Goal: Task Accomplishment & Management: Use online tool/utility

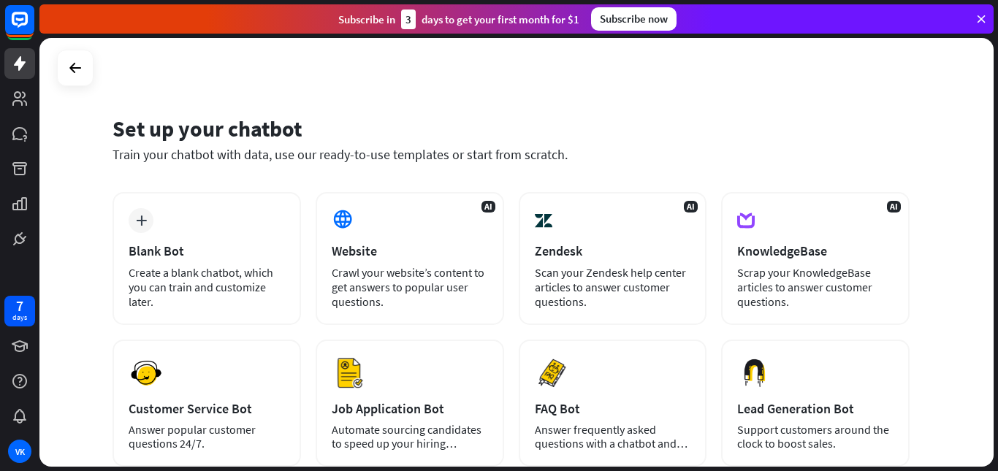
scroll to position [175, 0]
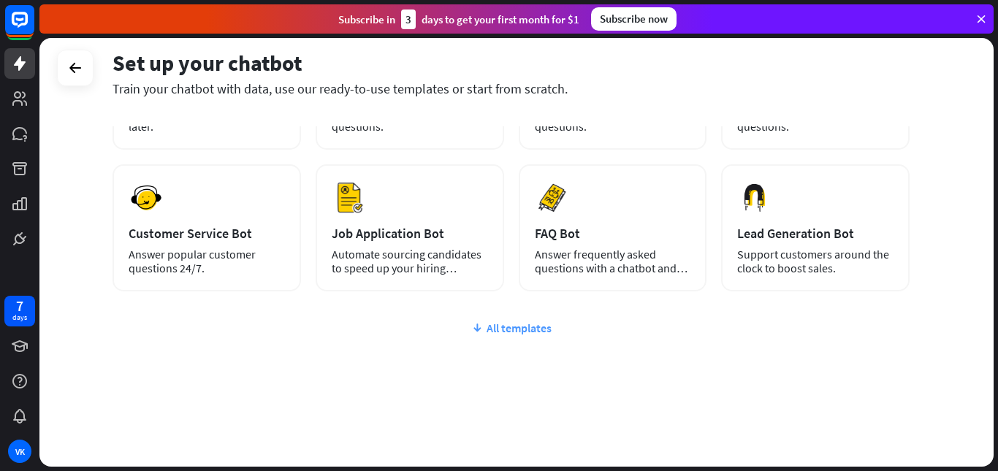
click at [538, 331] on div "All templates" at bounding box center [510, 328] width 797 height 15
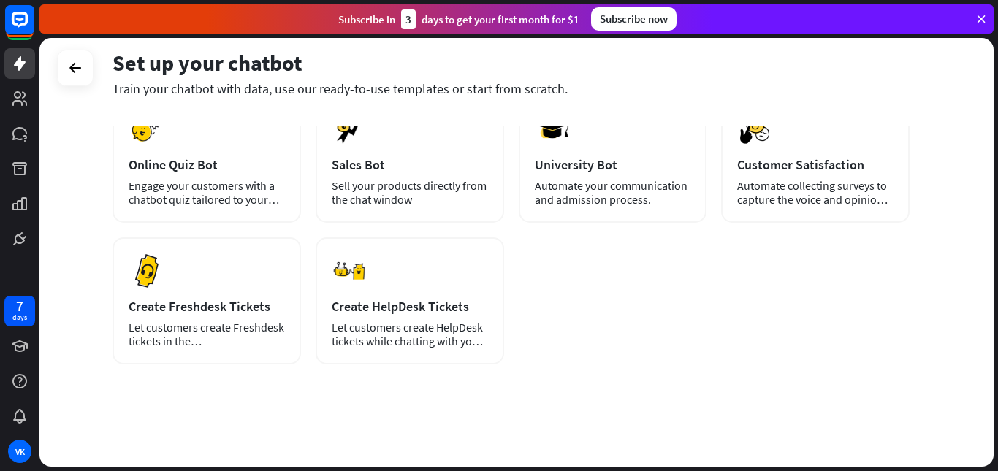
scroll to position [0, 0]
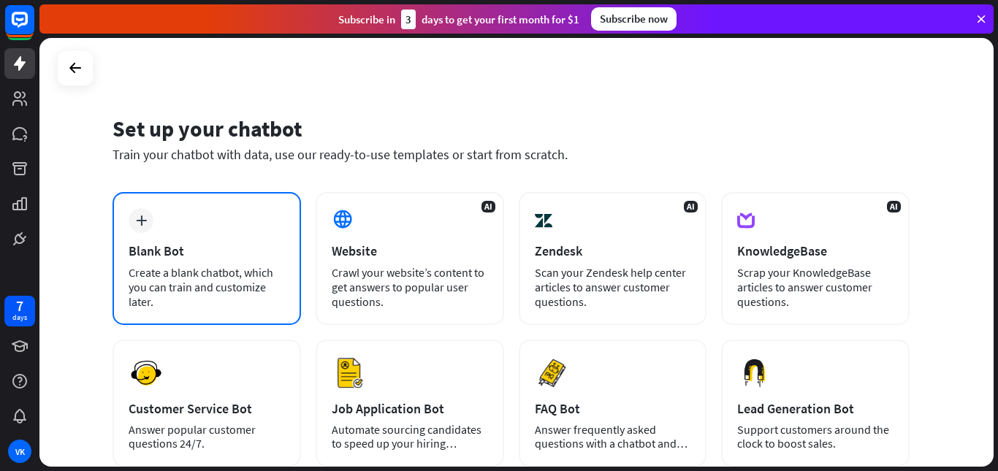
click at [199, 284] on div "Create a blank chatbot, which you can train and customize later." at bounding box center [207, 287] width 156 height 44
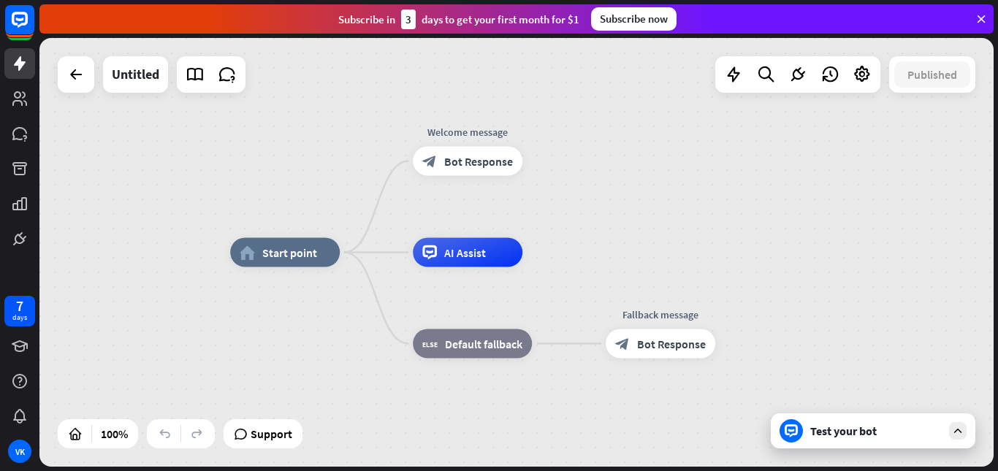
click at [860, 435] on div "Test your bot" at bounding box center [875, 431] width 131 height 15
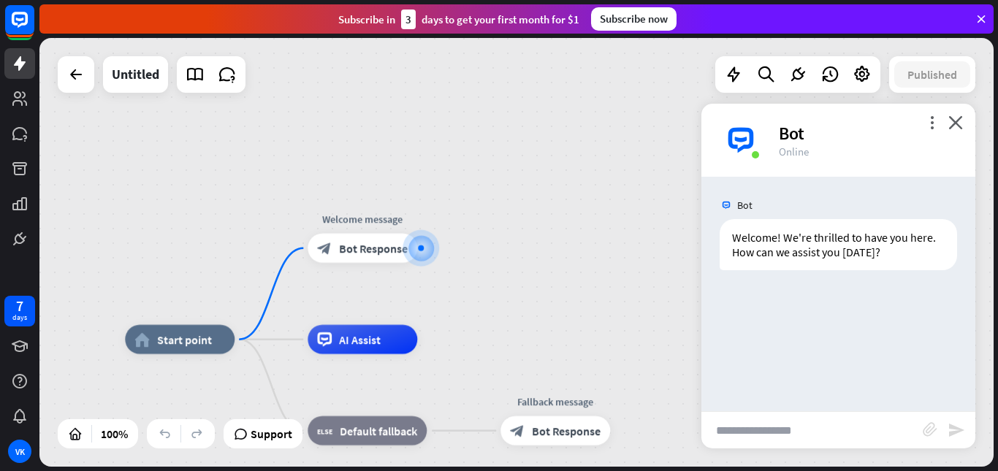
click at [795, 433] on input "text" at bounding box center [811, 430] width 221 height 37
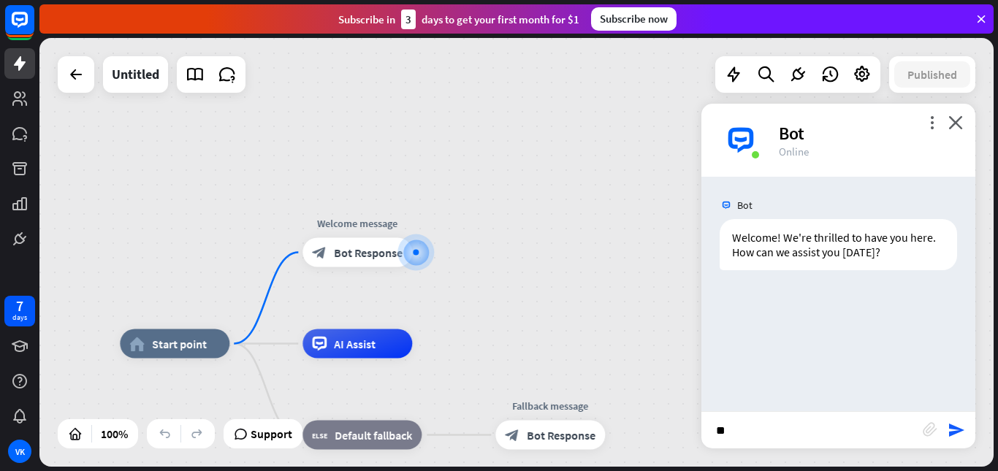
type input "***"
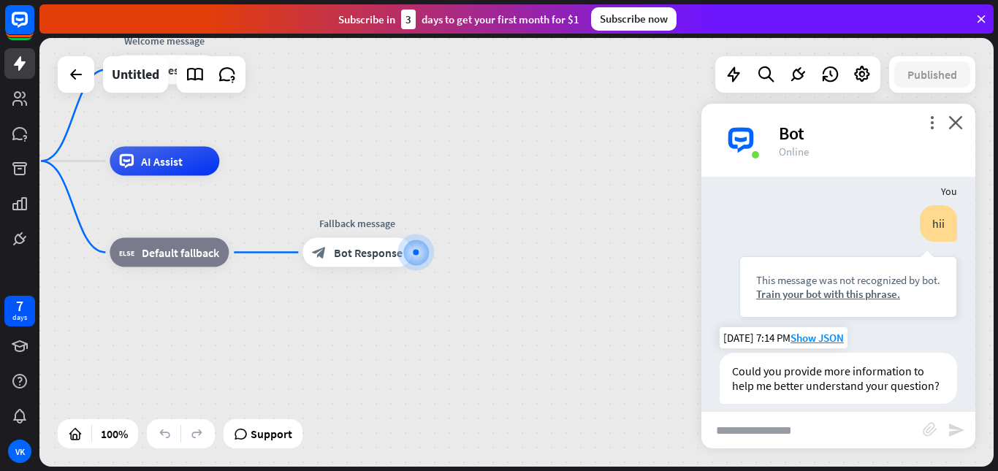
scroll to position [129, 0]
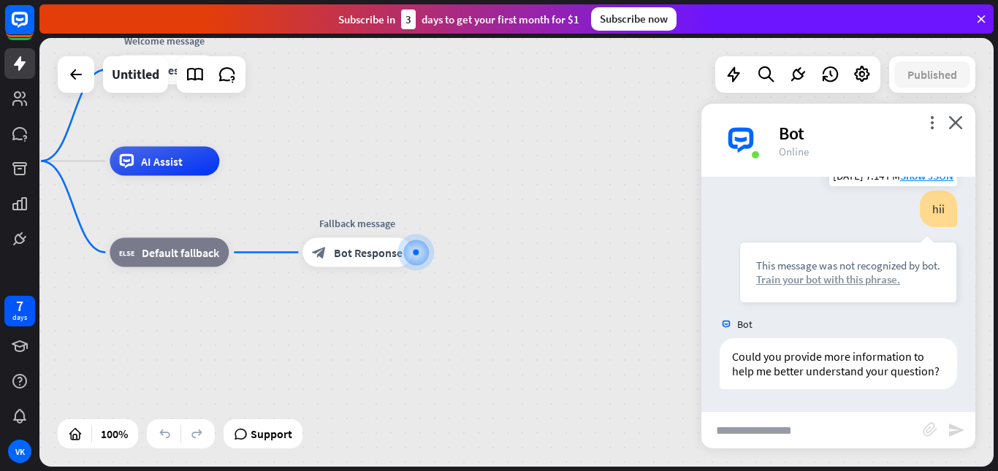
click at [832, 272] on div "Train your bot with this phrase." at bounding box center [848, 279] width 184 height 14
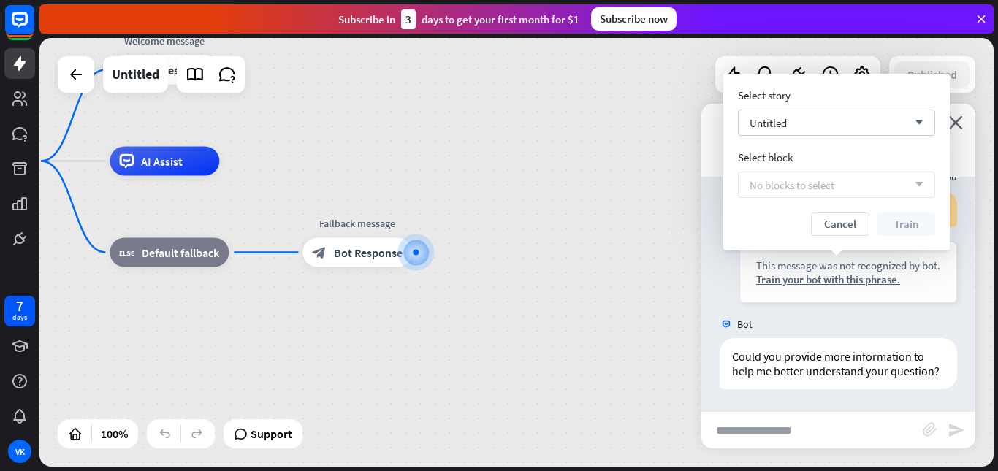
click at [600, 298] on div "home_2 Start point Welcome message block_bot_response Bot Response AI Assist bl…" at bounding box center [404, 375] width 954 height 429
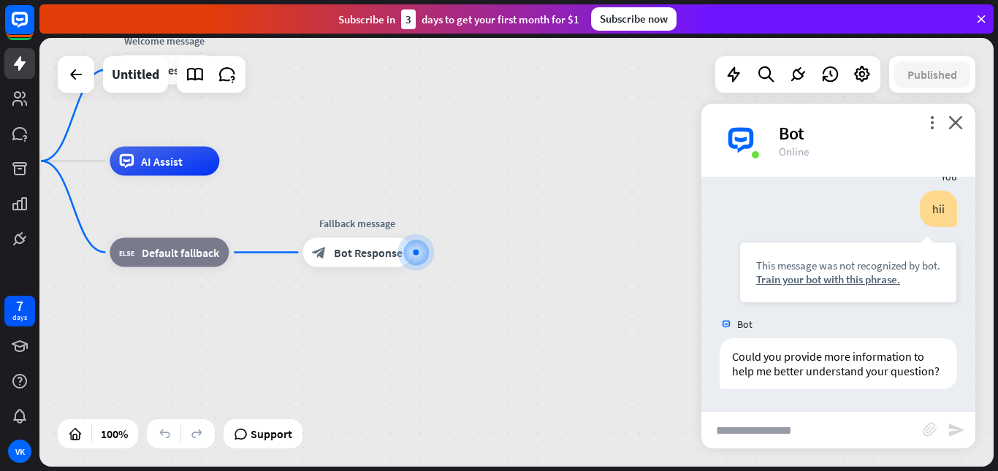
click at [787, 433] on input "text" at bounding box center [811, 430] width 221 height 37
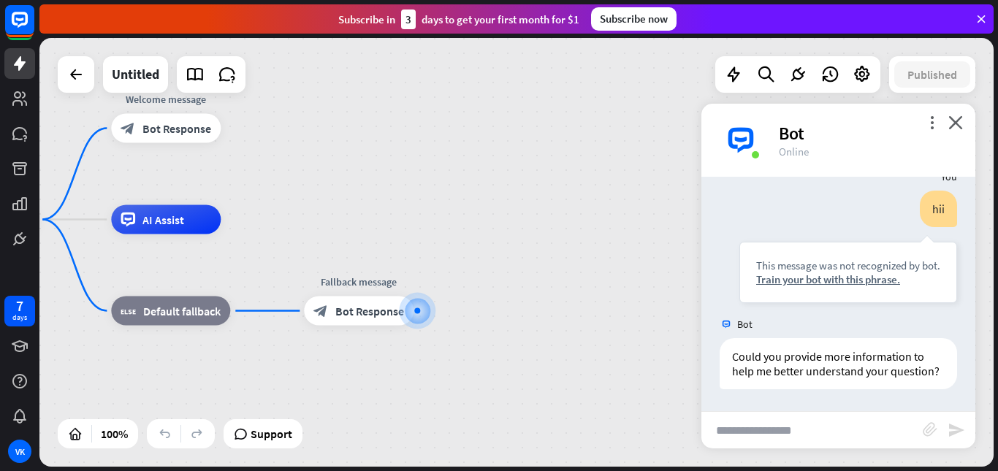
drag, startPoint x: 338, startPoint y: 342, endPoint x: 340, endPoint y: 400, distance: 58.4
click at [340, 400] on div "home_2 Start point Welcome message block_bot_response Bot Response AI Assist bl…" at bounding box center [405, 434] width 954 height 429
click at [802, 432] on input "text" at bounding box center [811, 430] width 221 height 37
type input "*"
type input "**********"
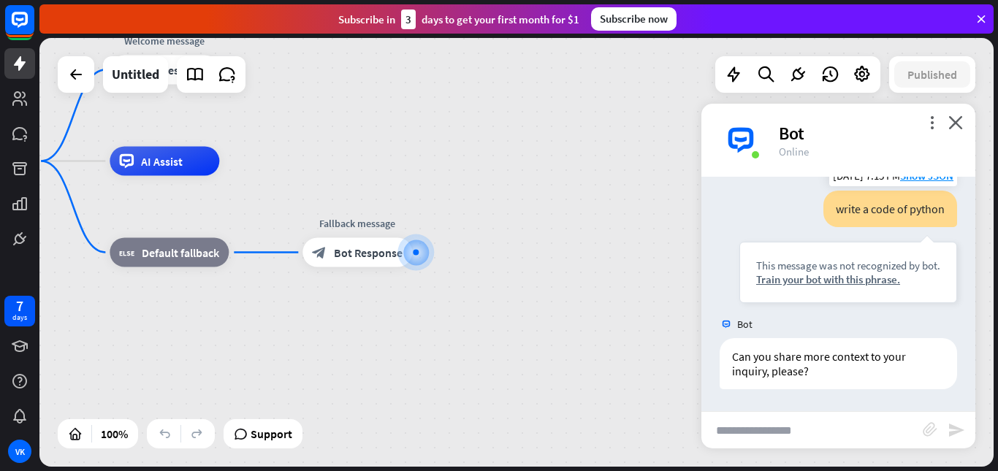
scroll to position [363, 0]
click at [863, 286] on div "Train your bot with this phrase." at bounding box center [848, 279] width 184 height 14
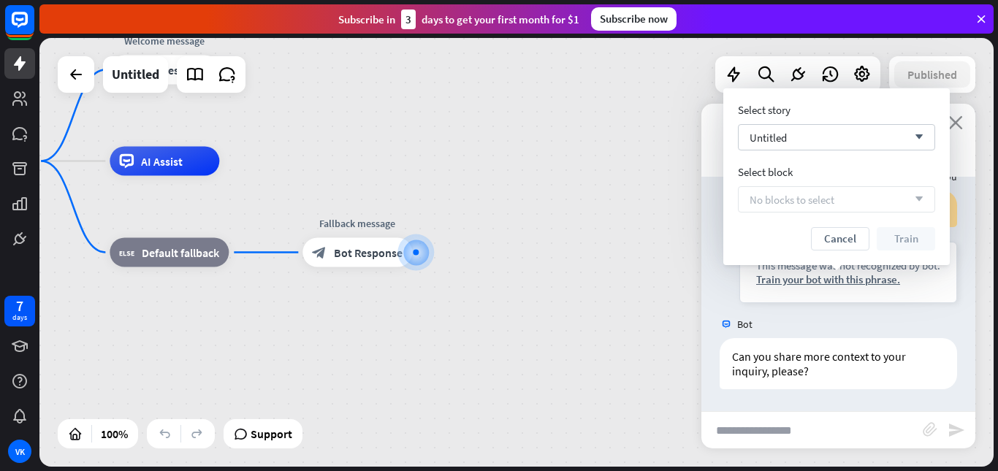
click at [962, 127] on icon "close" at bounding box center [955, 122] width 15 height 14
